Goal: Complete application form: Complete application form

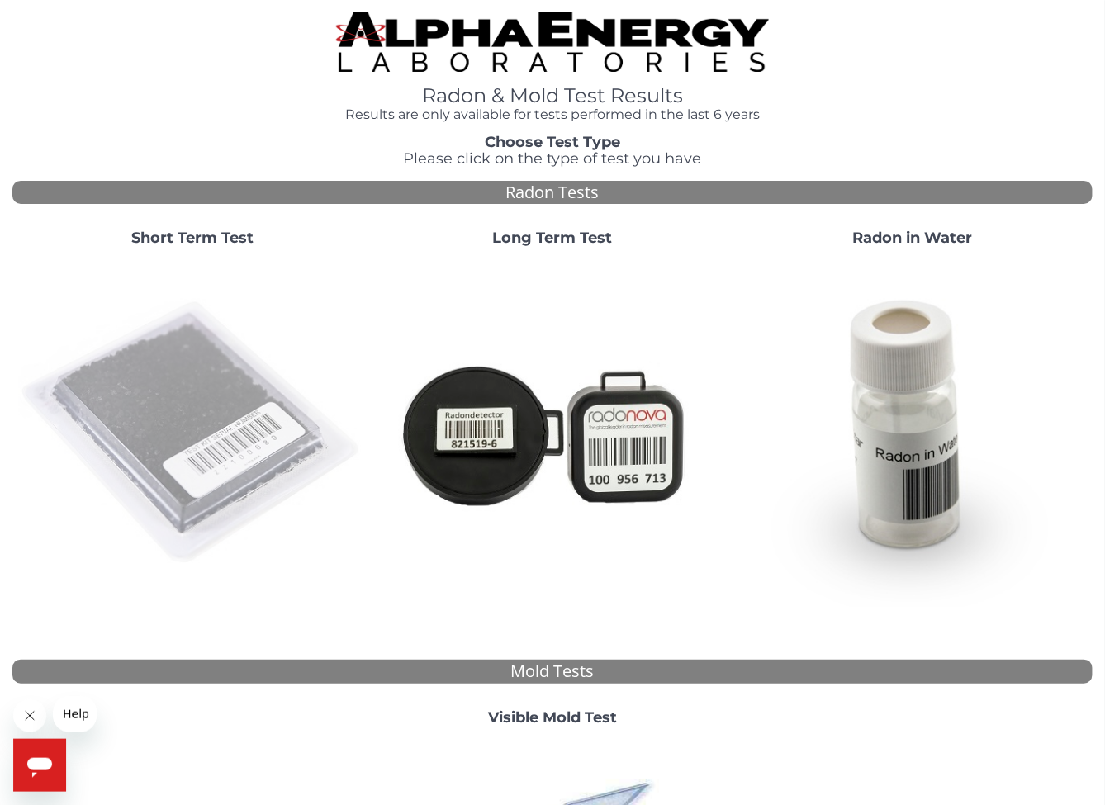
click at [177, 407] on img at bounding box center [192, 433] width 347 height 347
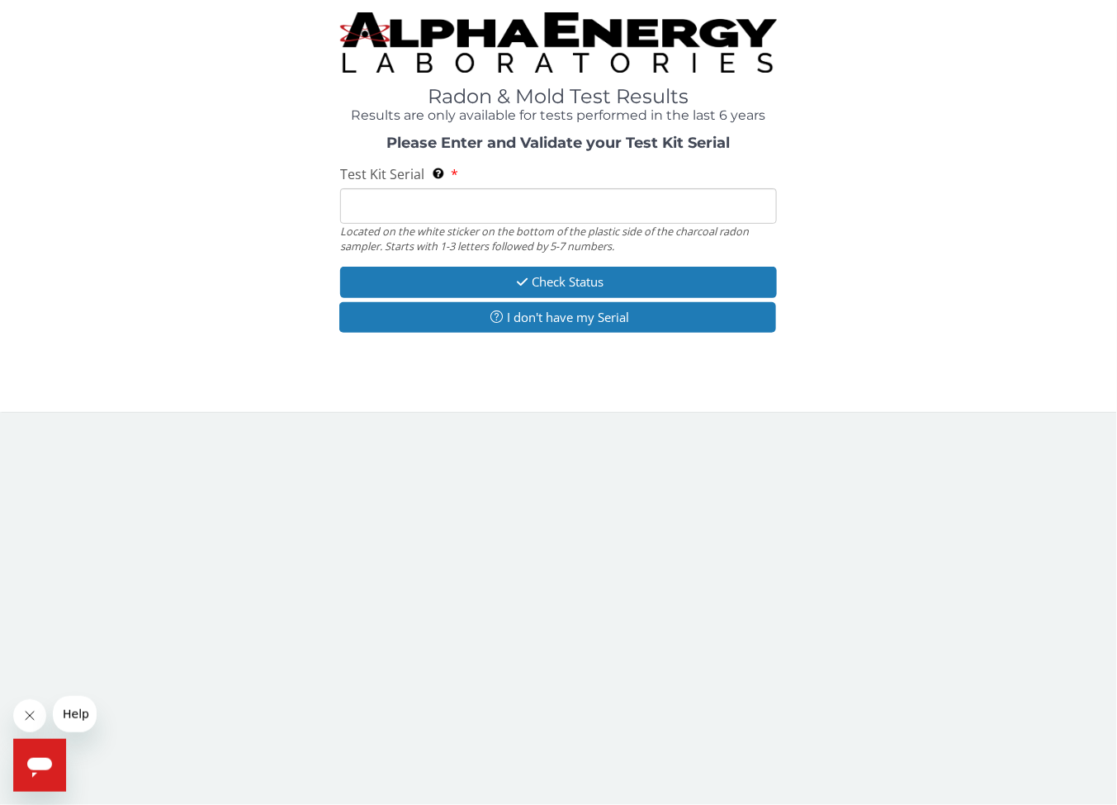
click at [449, 216] on input "Test Kit Serial Located on the white sticker on the bottom of the plastic side …" at bounding box center [558, 206] width 437 height 36
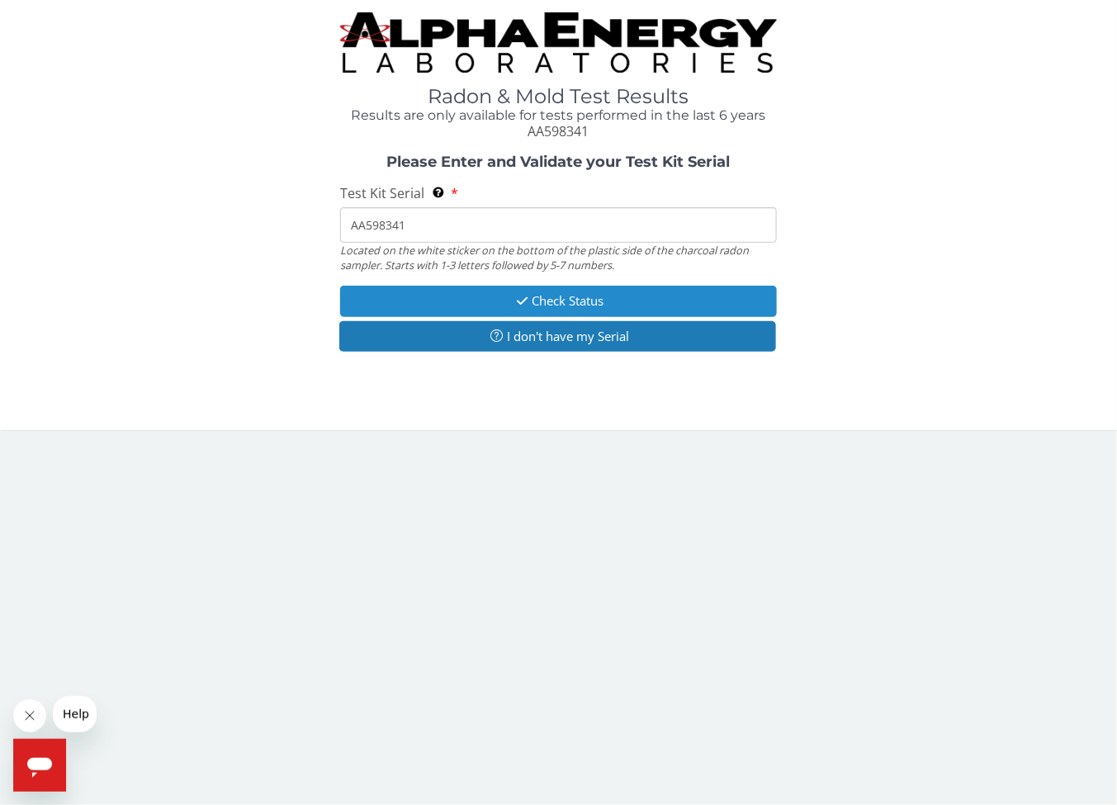
type input "AA598341"
click at [507, 302] on button "Check Status" at bounding box center [558, 301] width 437 height 31
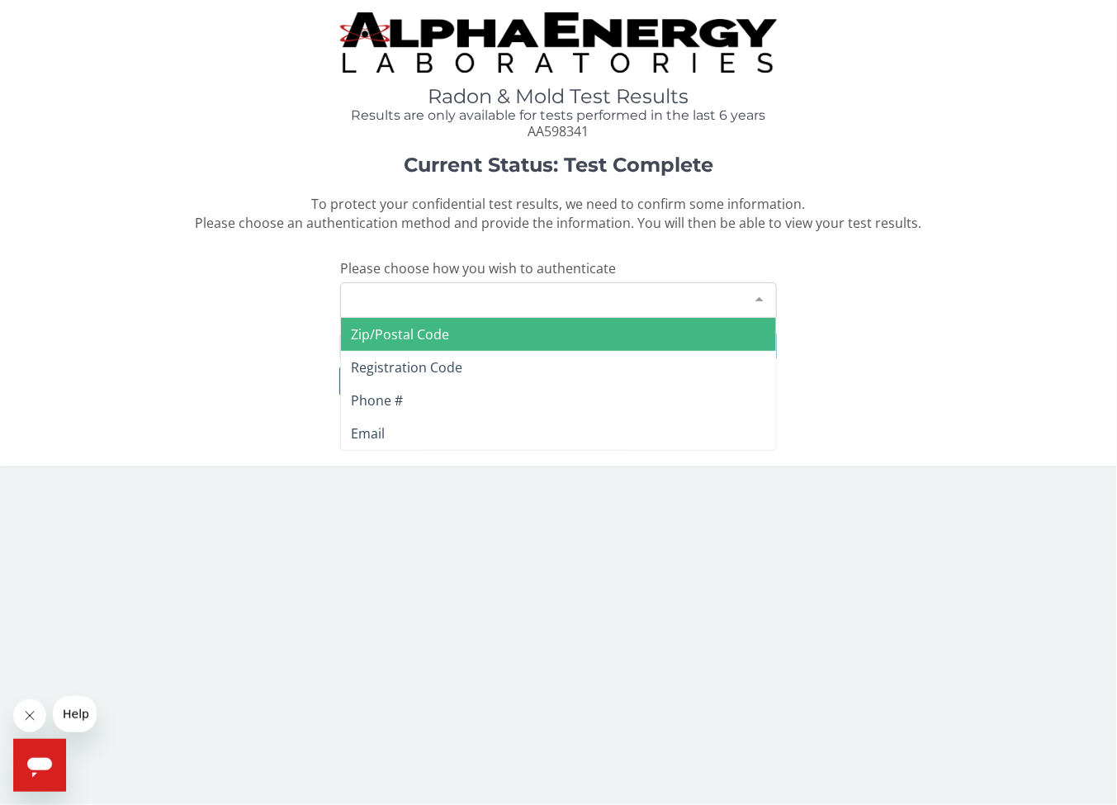
click at [441, 303] on div "Please make a selection" at bounding box center [558, 300] width 437 height 36
click at [446, 333] on span "Zip/Postal Code" at bounding box center [400, 334] width 98 height 18
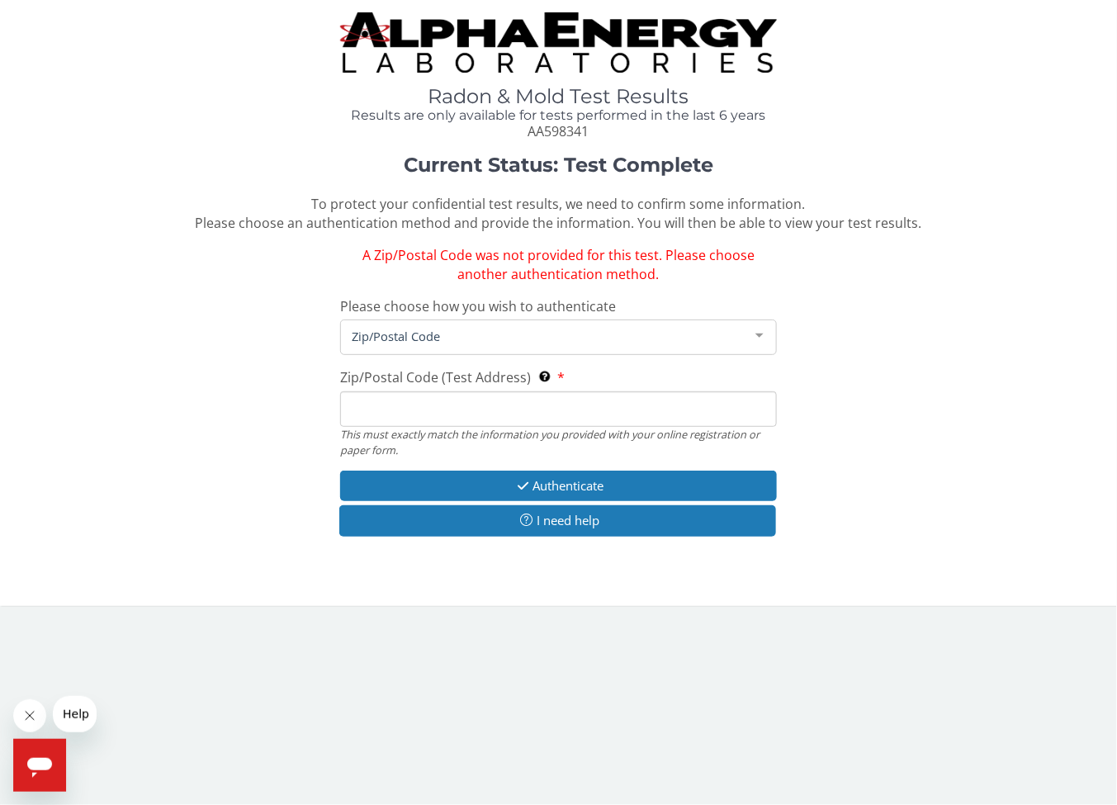
click at [476, 407] on input "Zip/Postal Code (Test Address) This must exactly match the information you prov…" at bounding box center [558, 409] width 437 height 36
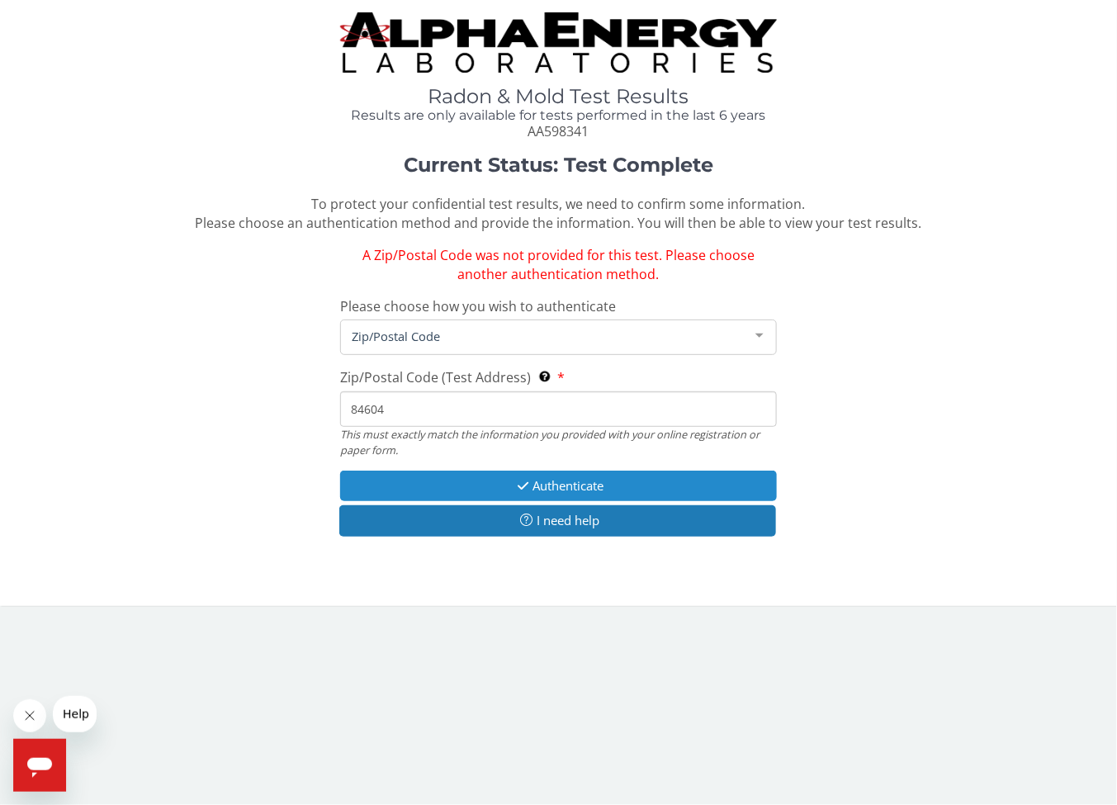
type input "84604"
click at [502, 482] on button "Authenticate" at bounding box center [558, 486] width 437 height 31
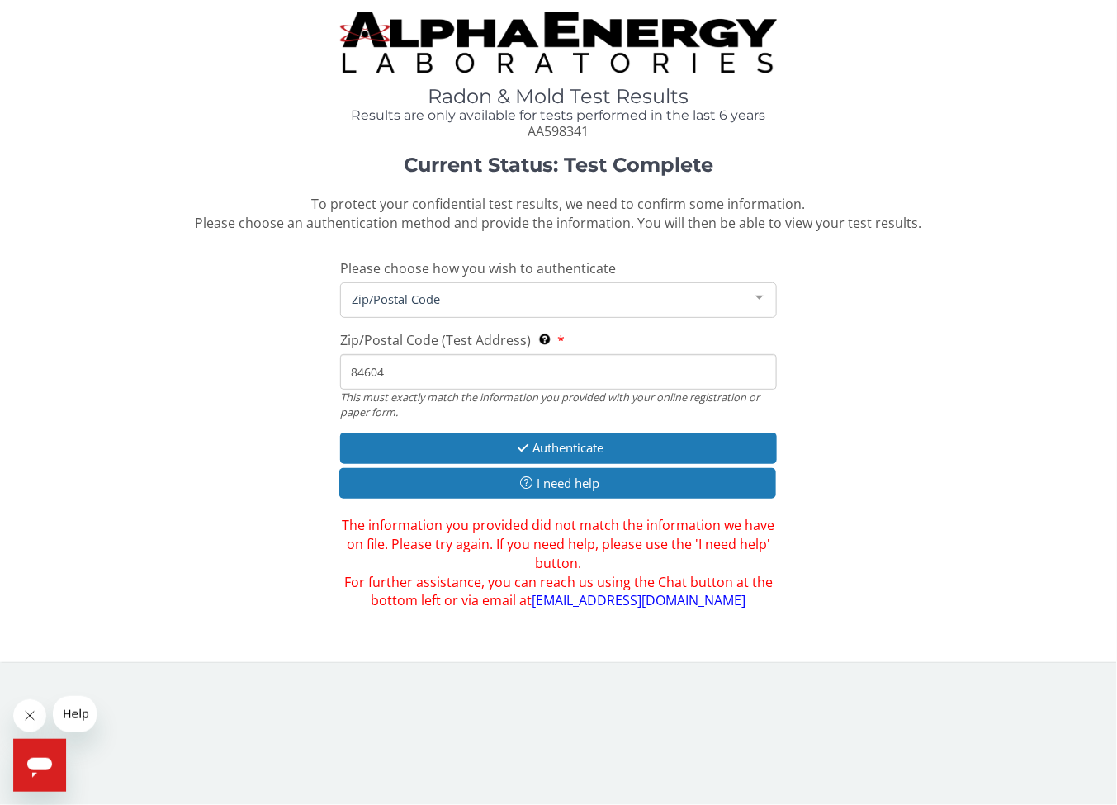
click at [467, 377] on input "84604" at bounding box center [558, 372] width 437 height 36
click at [431, 301] on span "Zip/Postal Code" at bounding box center [546, 299] width 396 height 18
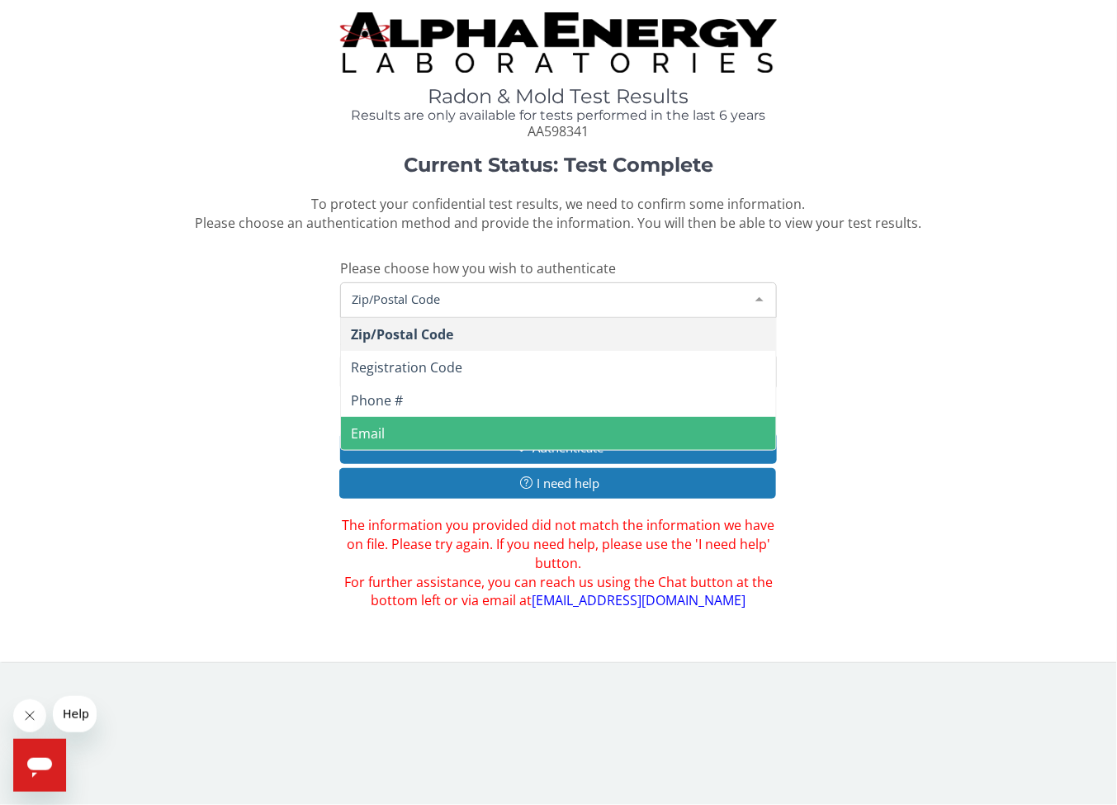
click at [429, 429] on span "Email" at bounding box center [558, 433] width 435 height 33
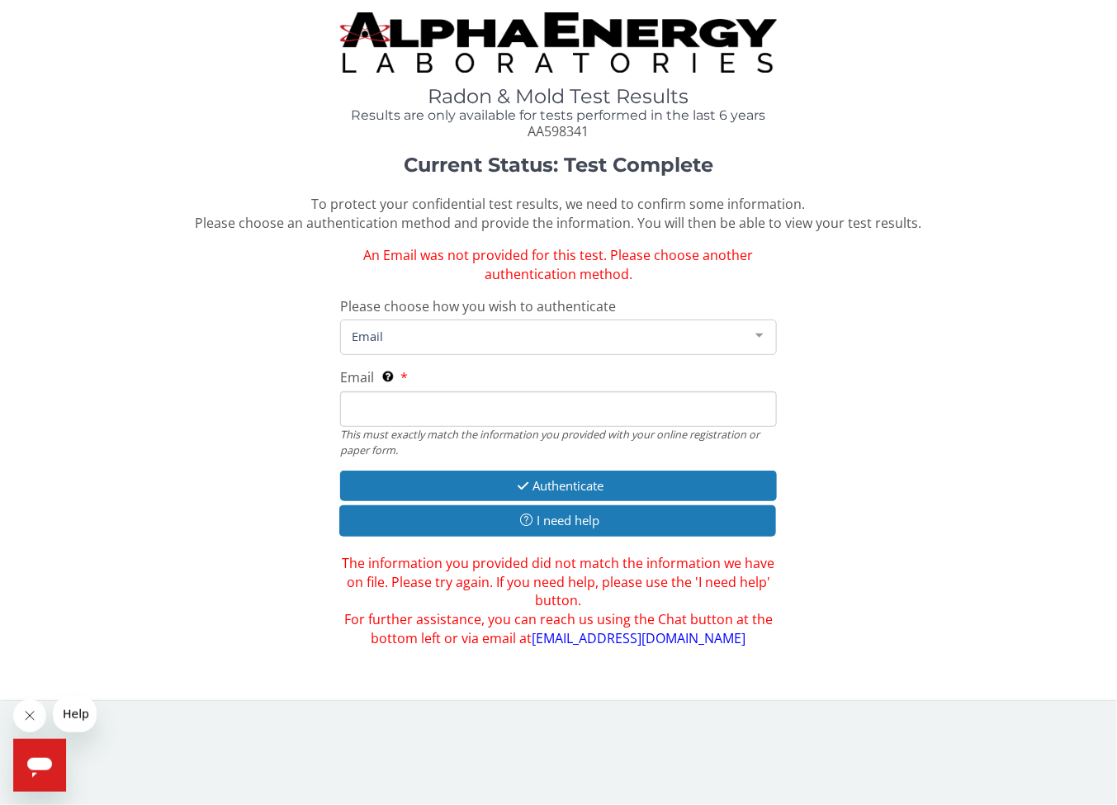
click at [411, 401] on input "Email This must exactly match the information you provided with your online reg…" at bounding box center [558, 409] width 437 height 36
type input "[EMAIL_ADDRESS][DOMAIN_NAME]"
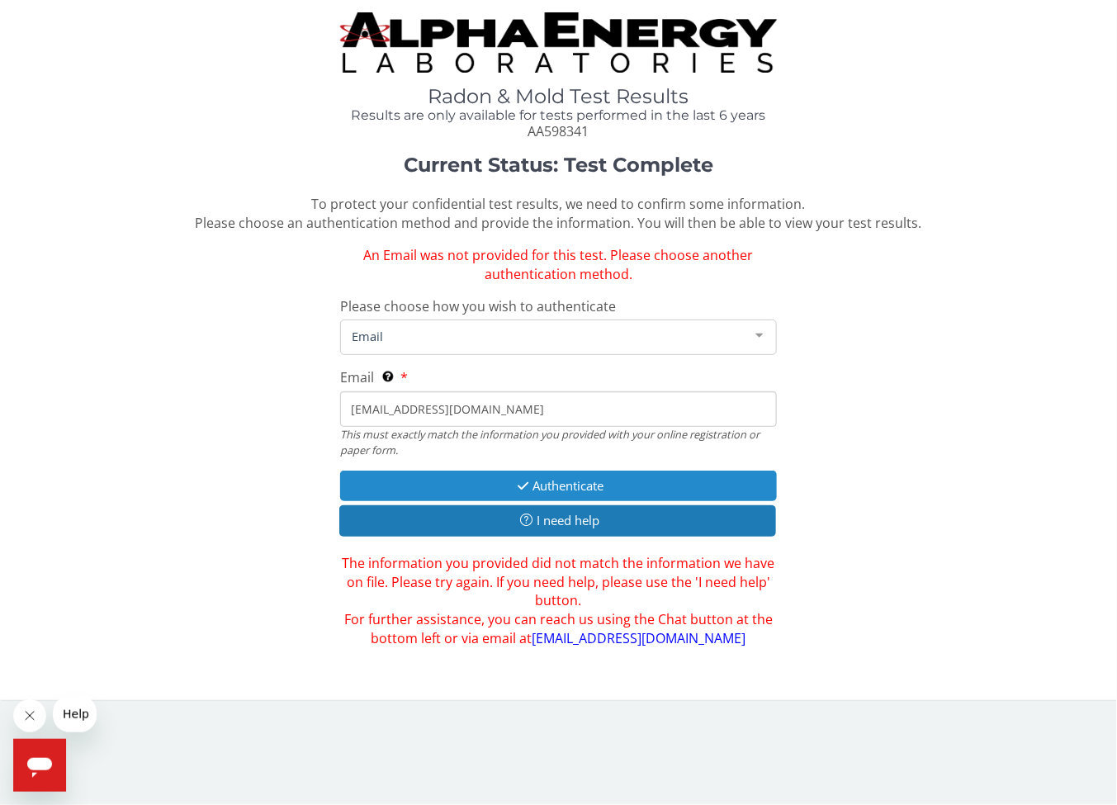
click at [618, 486] on button "Authenticate" at bounding box center [558, 486] width 437 height 31
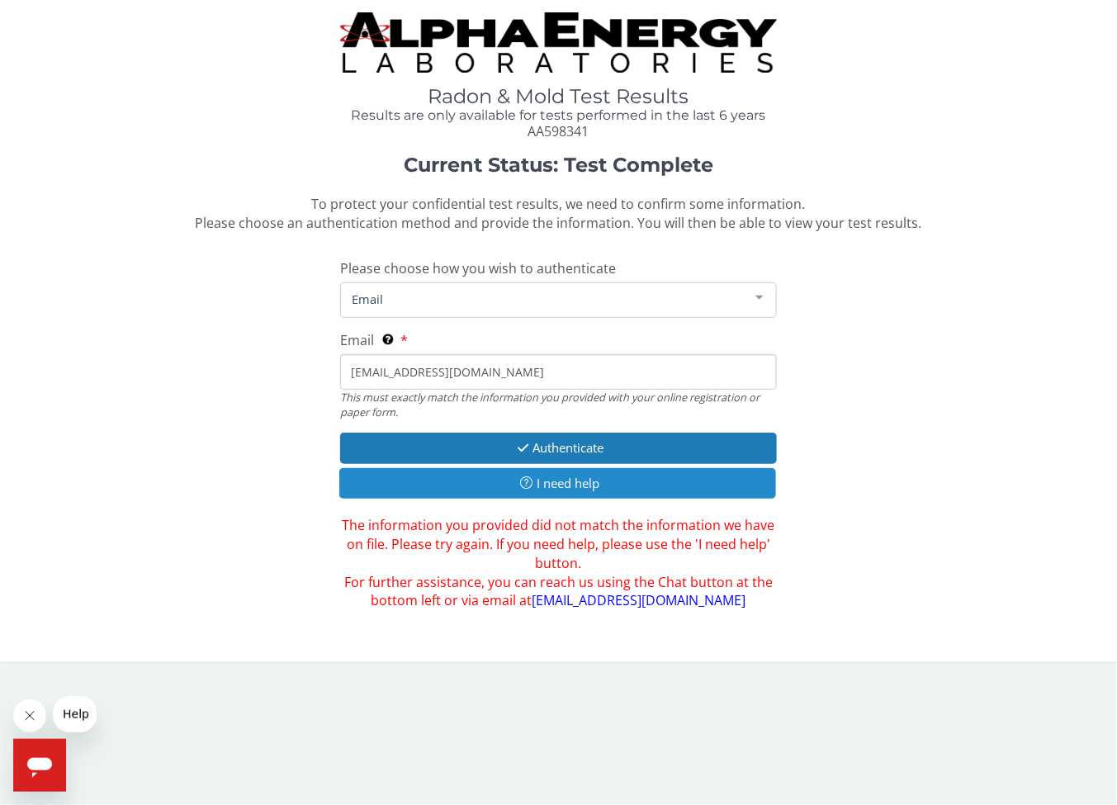
click at [605, 492] on button "I need help" at bounding box center [557, 483] width 437 height 31
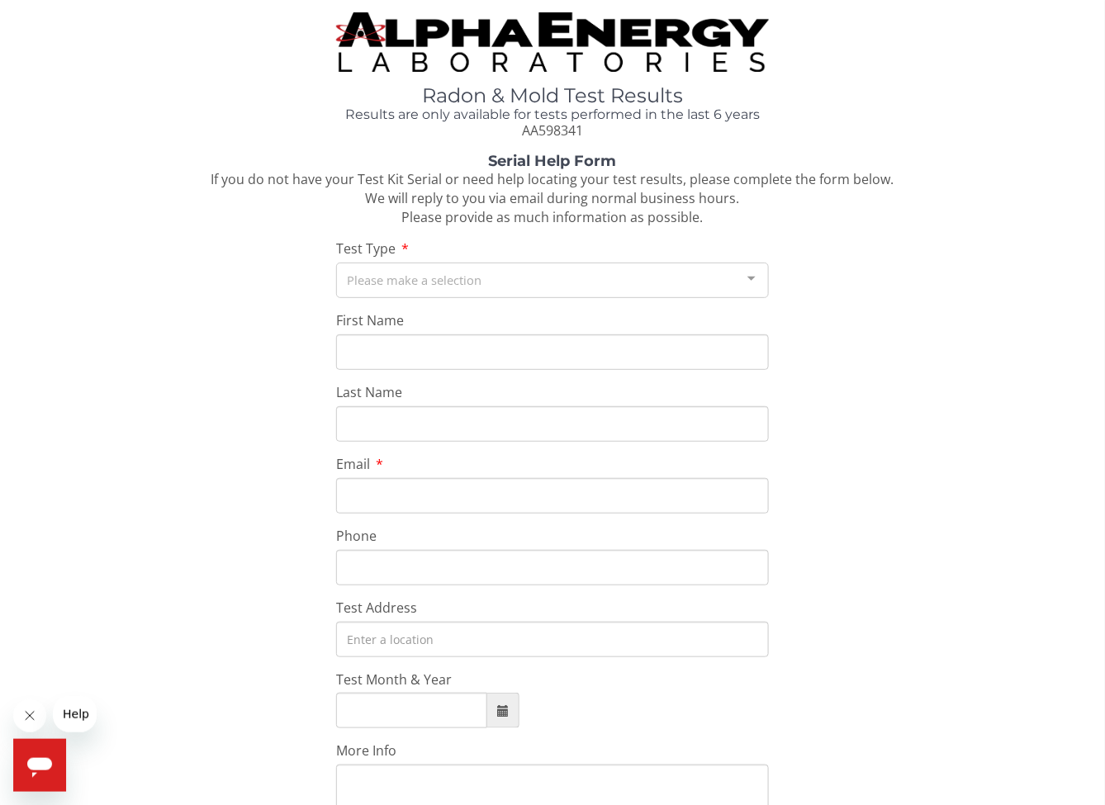
click at [433, 287] on div "Please make a selection" at bounding box center [552, 281] width 432 height 36
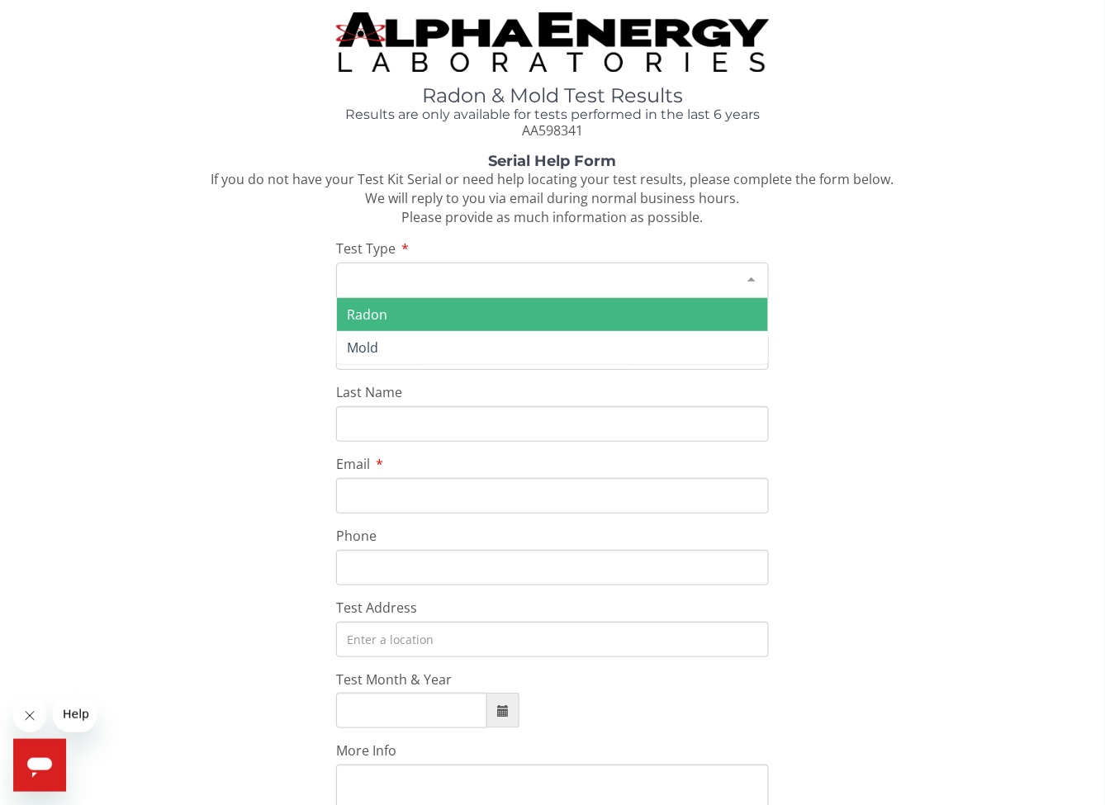
click at [431, 325] on span "Radon" at bounding box center [552, 314] width 430 height 33
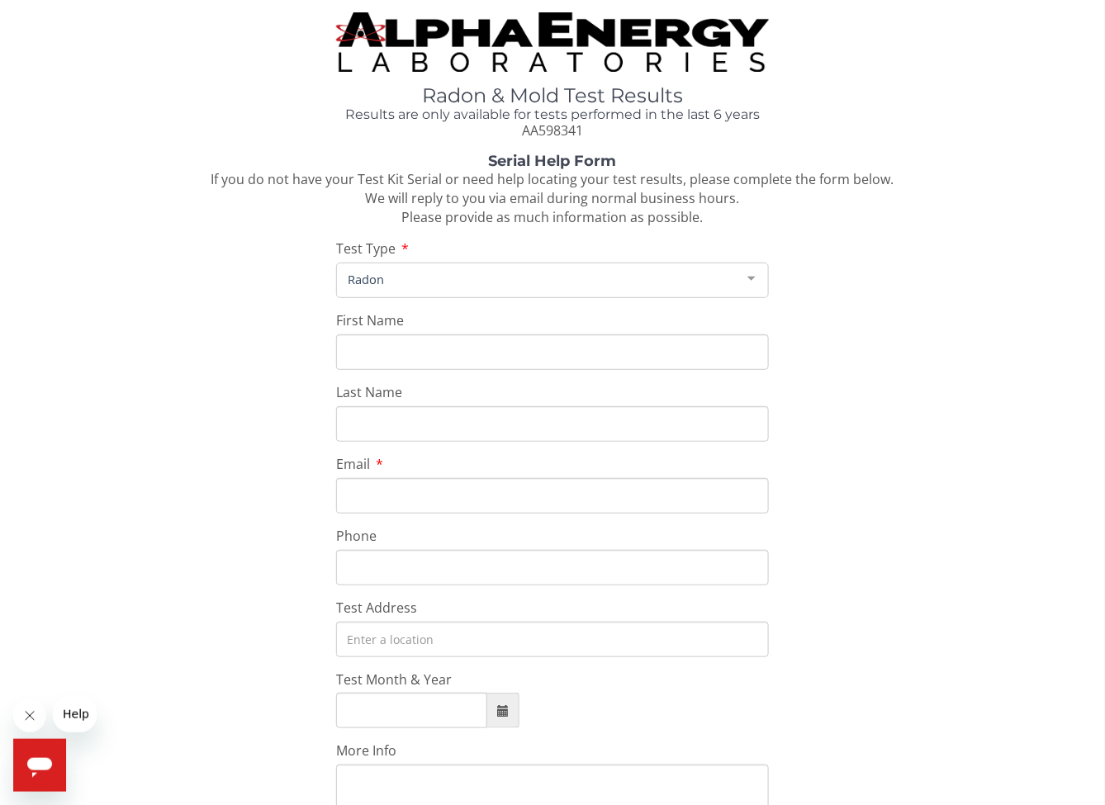
click at [419, 351] on input "First Name" at bounding box center [552, 353] width 432 height 36
type input "[PERSON_NAME]"
type input "Mooth"
type input "[STREET_ADDRESS]"
click at [424, 499] on input "Email" at bounding box center [552, 496] width 432 height 36
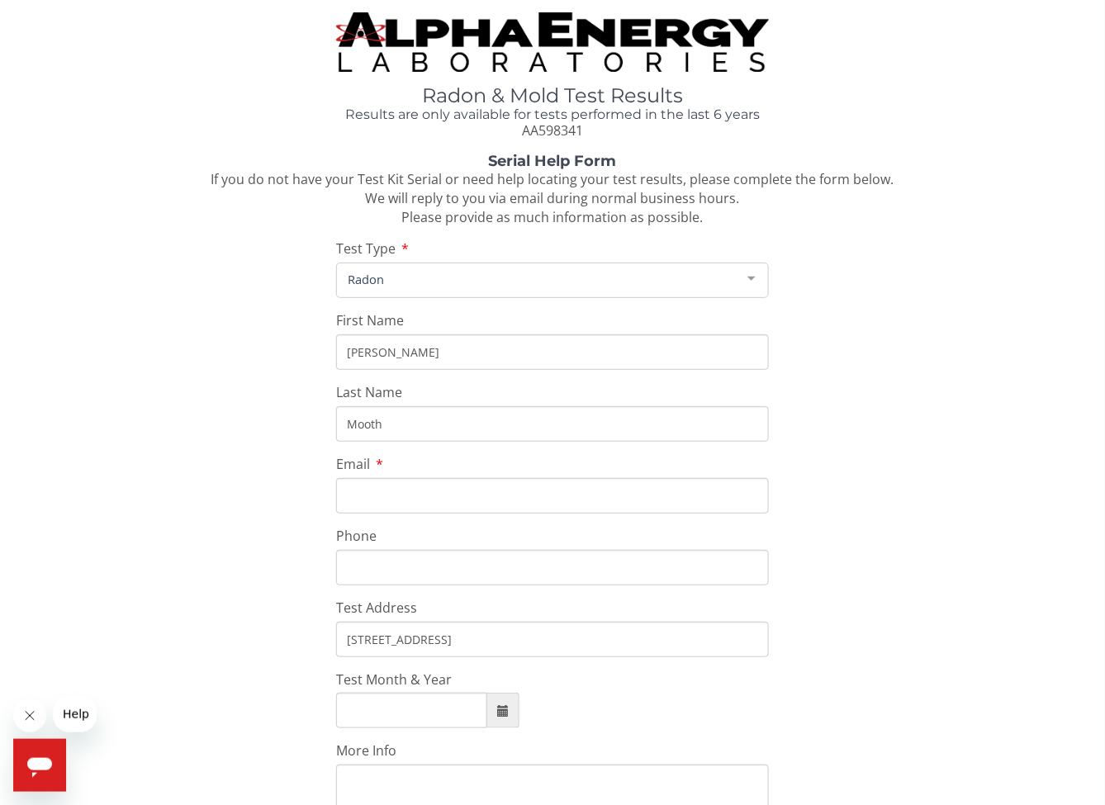
click at [410, 487] on input "Email" at bounding box center [552, 496] width 432 height 36
type input "[EMAIL_ADDRESS][DOMAIN_NAME]"
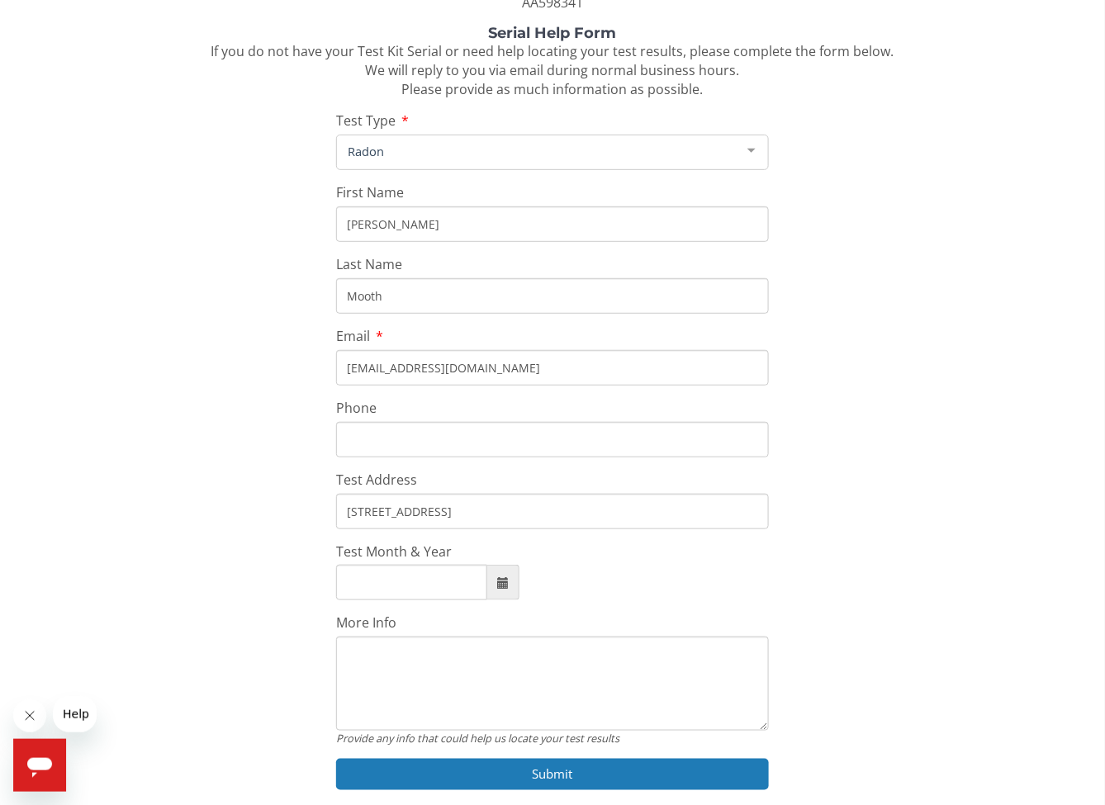
scroll to position [165, 0]
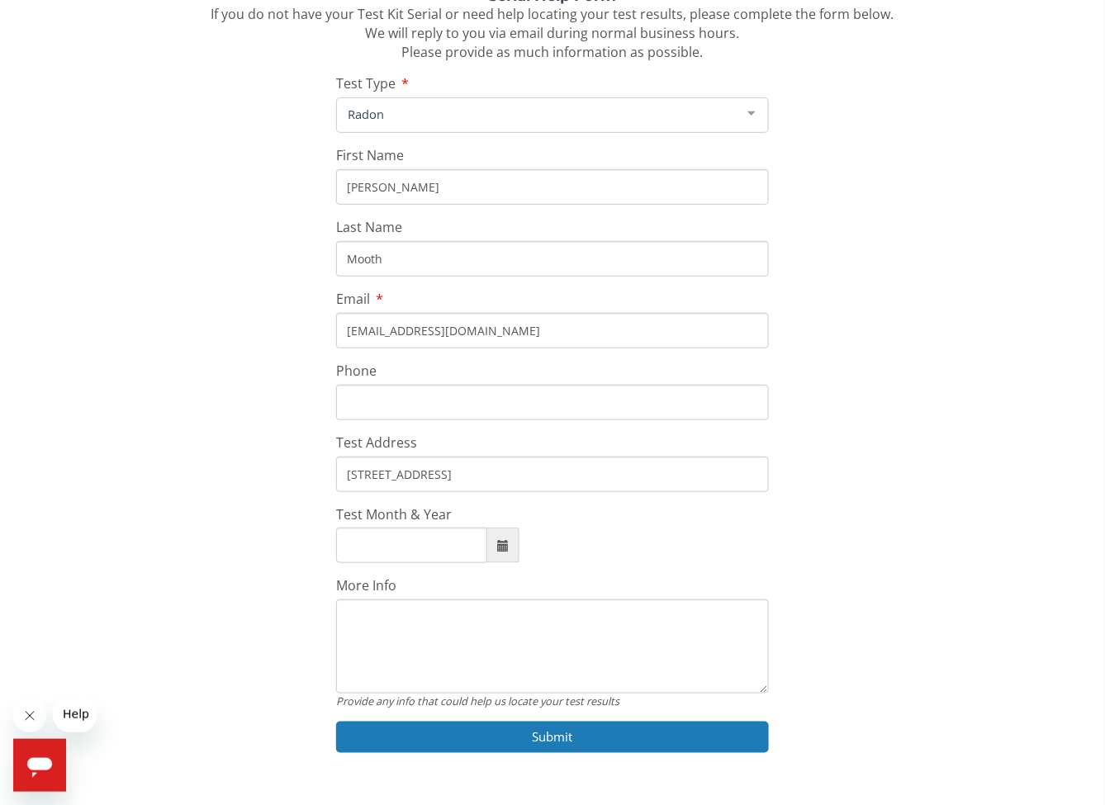
click at [457, 545] on input "Test Month & Year" at bounding box center [411, 546] width 151 height 36
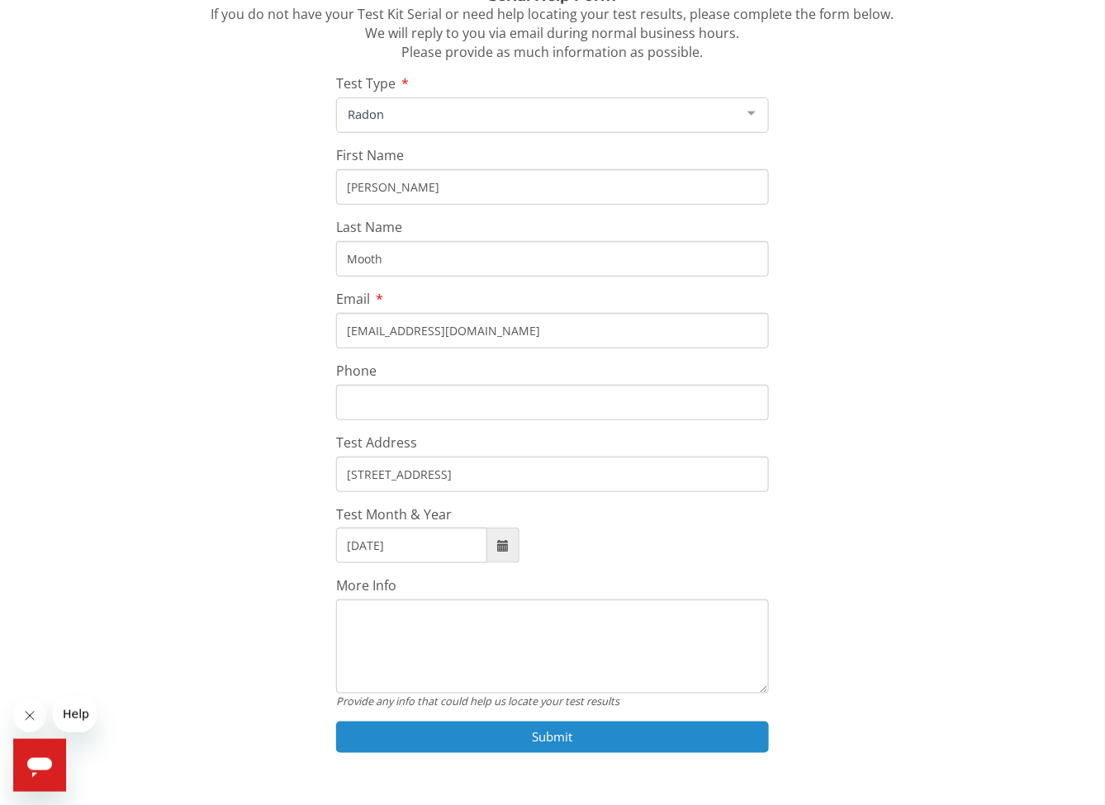
click at [511, 744] on button "Submit" at bounding box center [552, 737] width 432 height 31
click at [511, 554] on span at bounding box center [503, 546] width 32 height 36
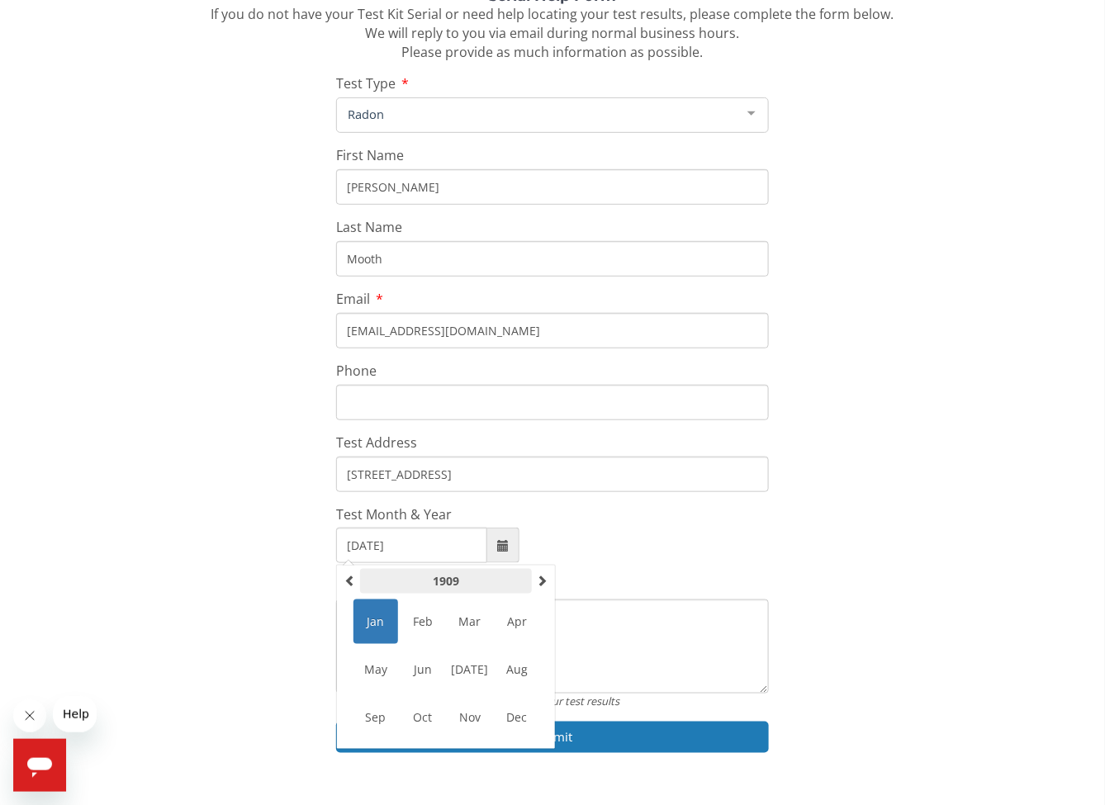
click at [462, 585] on th "1909" at bounding box center [446, 581] width 172 height 25
click at [540, 585] on span at bounding box center [542, 581] width 12 height 12
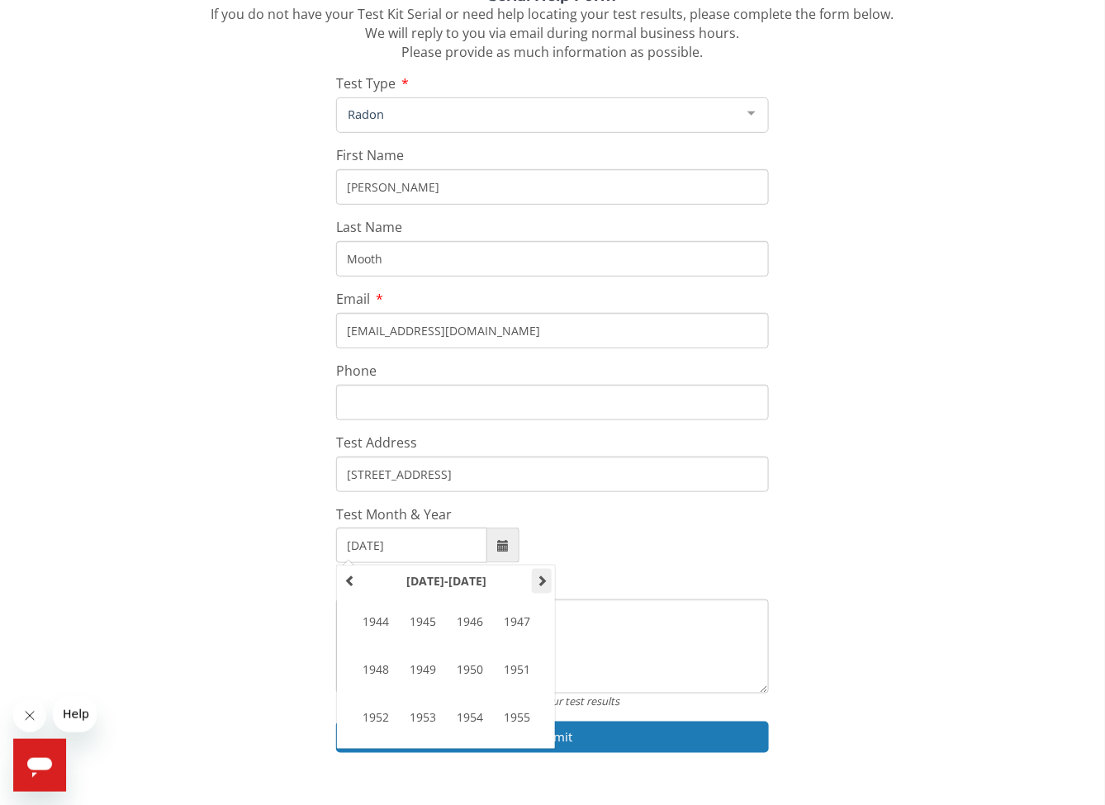
click at [540, 585] on span at bounding box center [542, 581] width 12 height 12
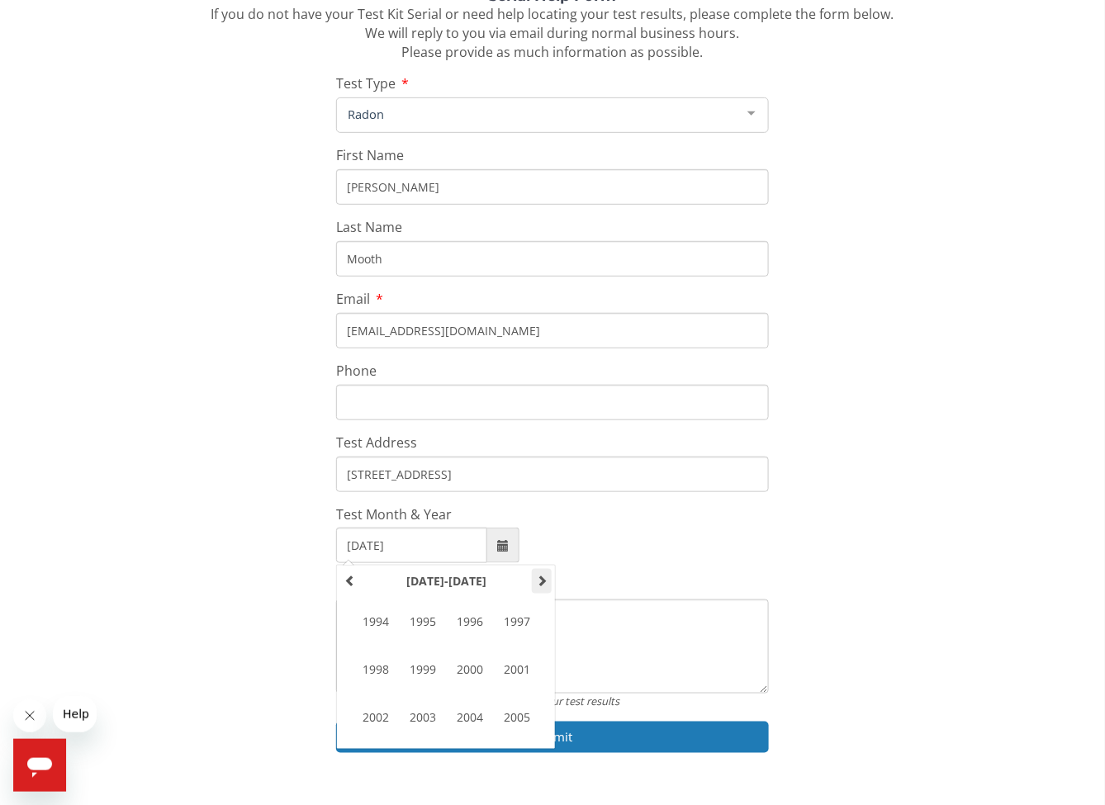
click at [540, 585] on span at bounding box center [542, 581] width 12 height 12
click at [344, 582] on th at bounding box center [350, 581] width 20 height 25
click at [510, 713] on span "2025" at bounding box center [517, 717] width 45 height 45
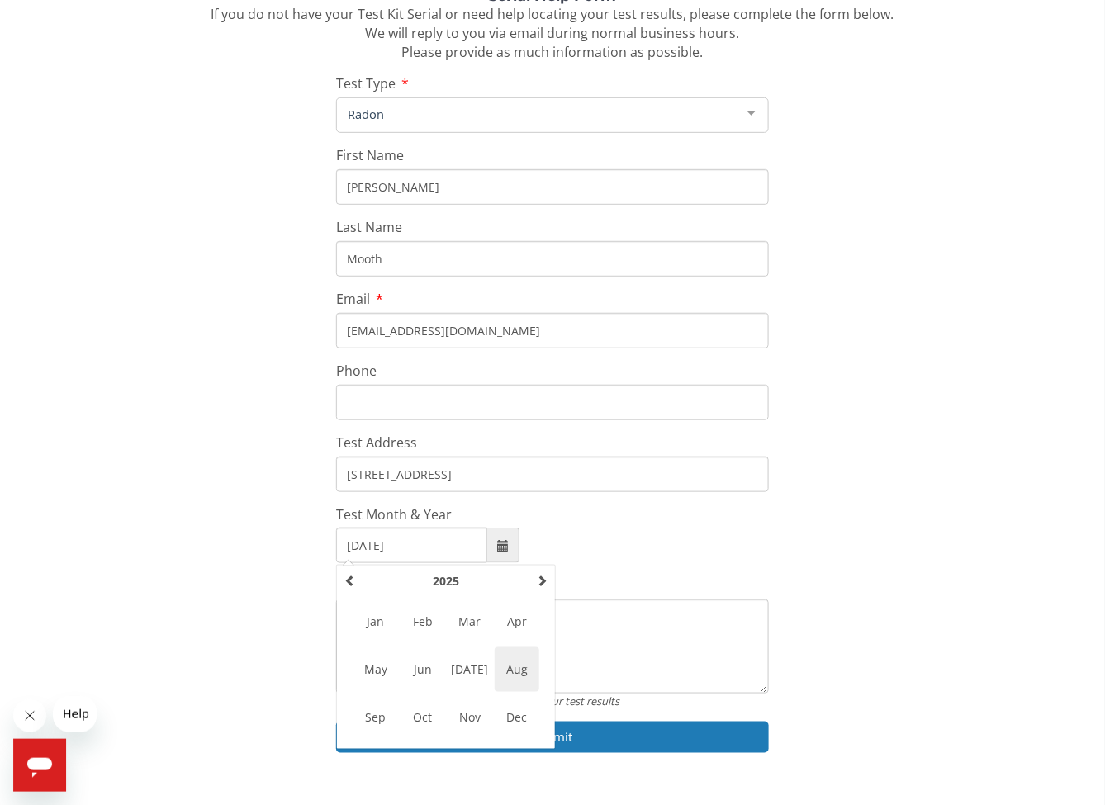
click at [513, 676] on span "Aug" at bounding box center [517, 670] width 45 height 45
type input "[DATE]"
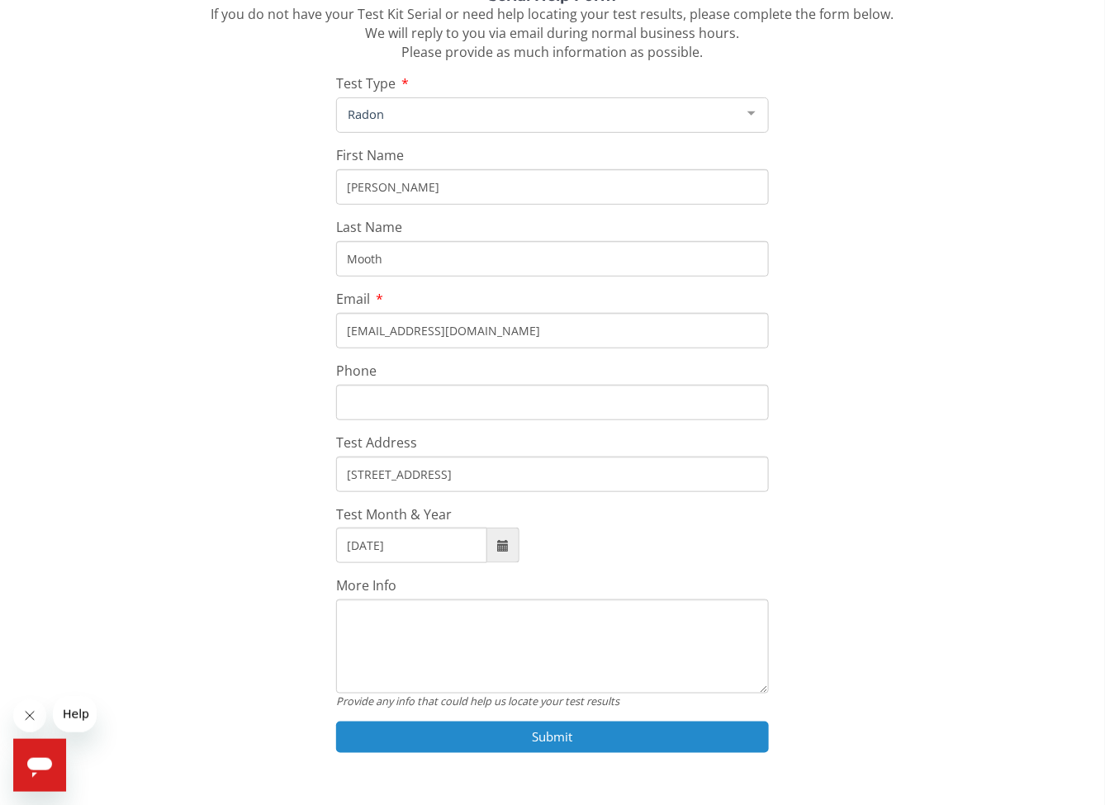
click at [526, 740] on button "Submit" at bounding box center [552, 737] width 432 height 31
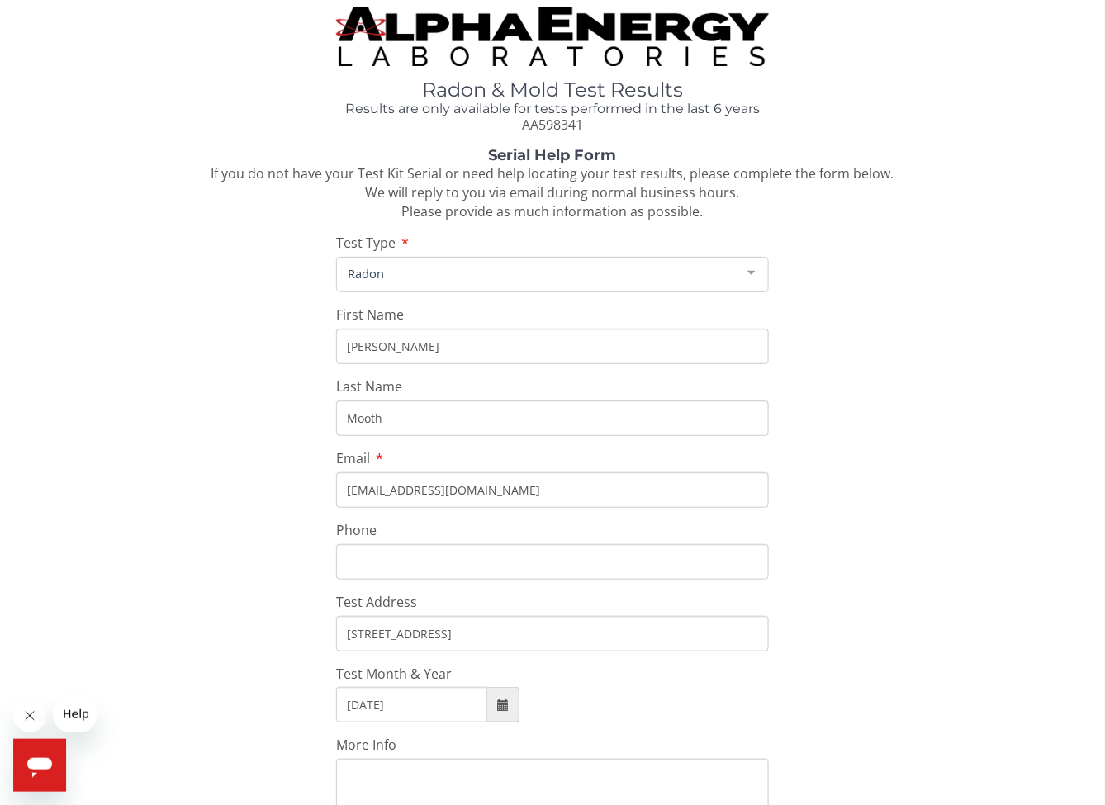
scroll to position [0, 0]
